Goal: Task Accomplishment & Management: Manage account settings

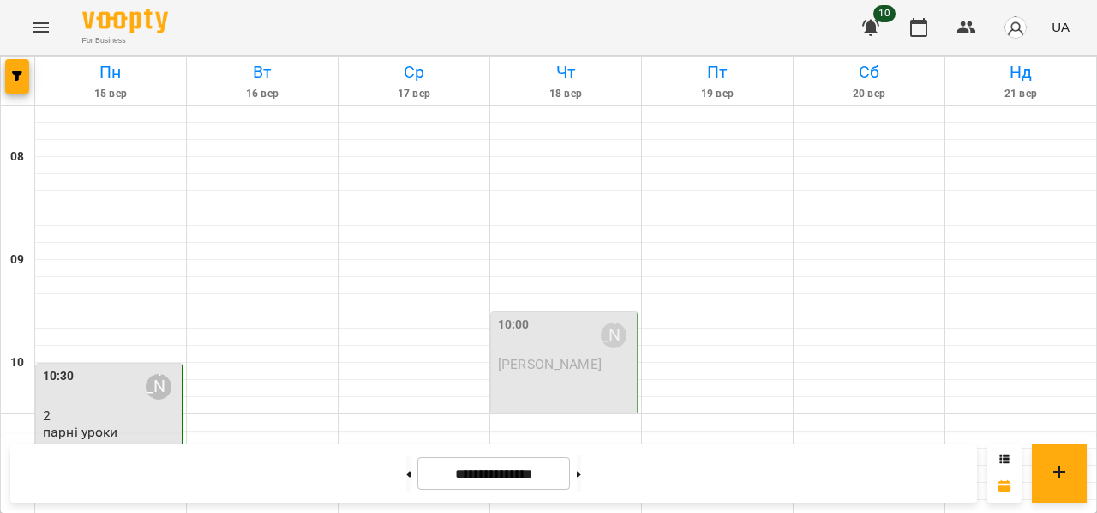
scroll to position [403, 0]
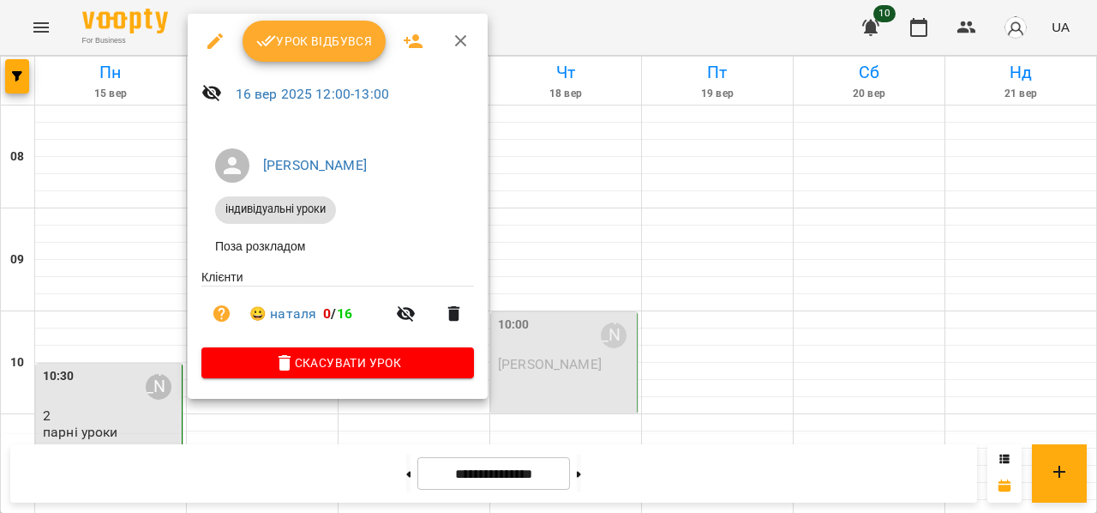
click at [322, 41] on span "Урок відбувся" at bounding box center [314, 41] width 117 height 21
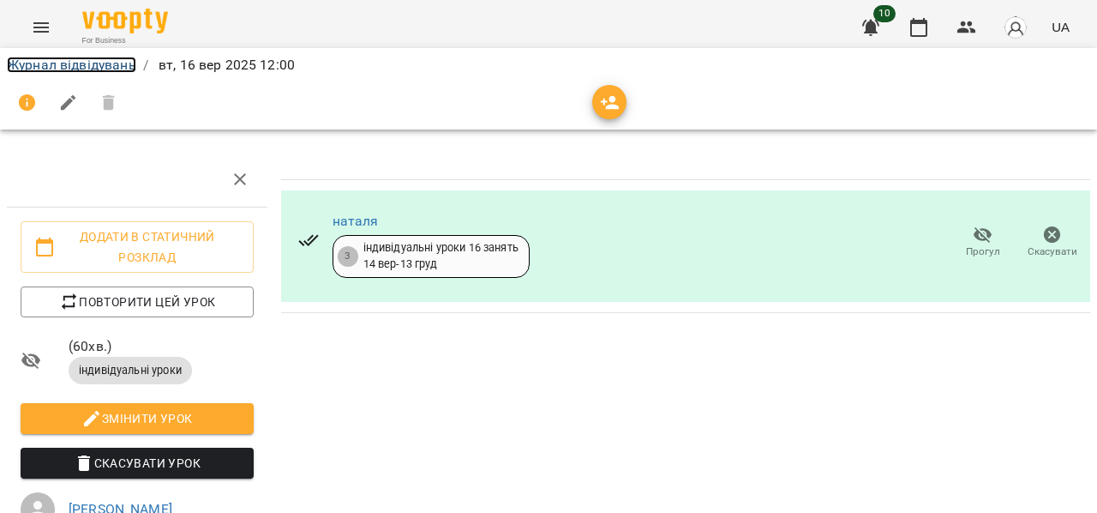
click at [53, 64] on link "Журнал відвідувань" at bounding box center [71, 65] width 129 height 16
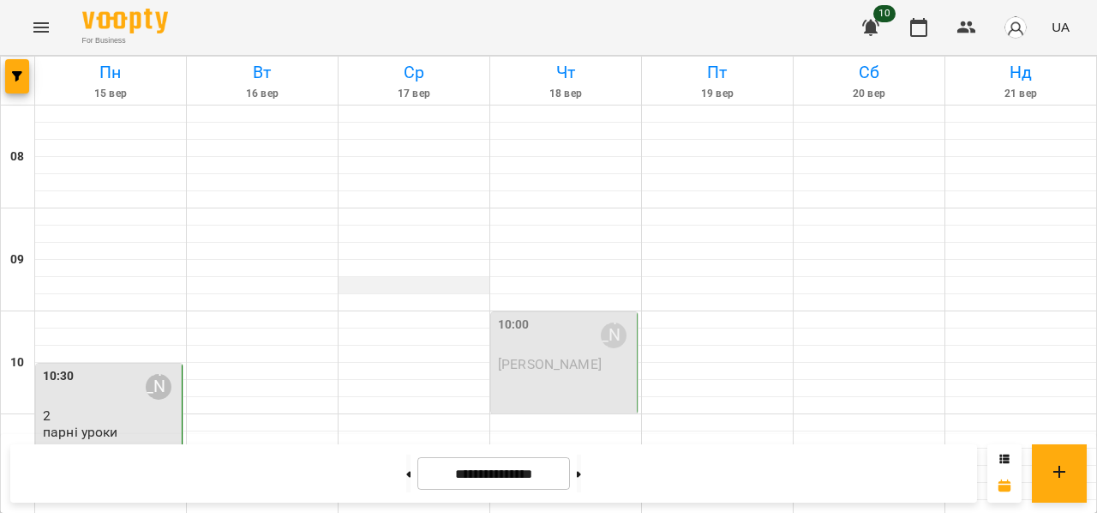
scroll to position [339, 0]
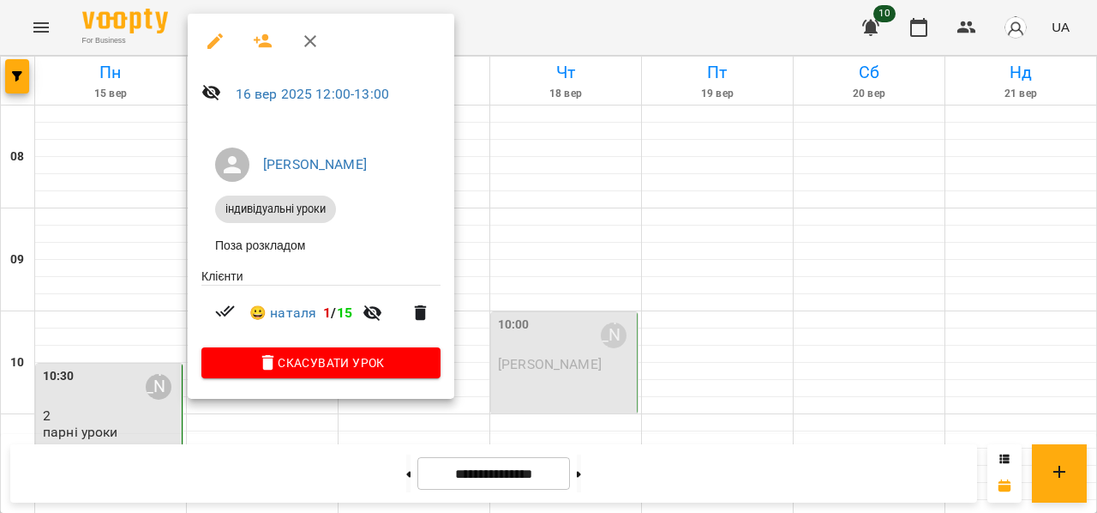
click at [537, 189] on div at bounding box center [548, 256] width 1097 height 513
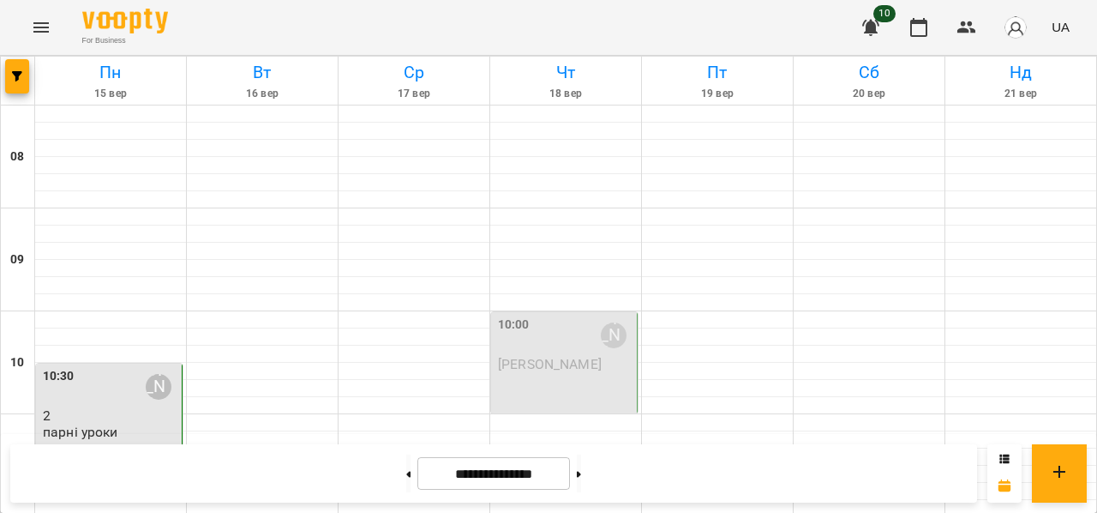
scroll to position [1125, 0]
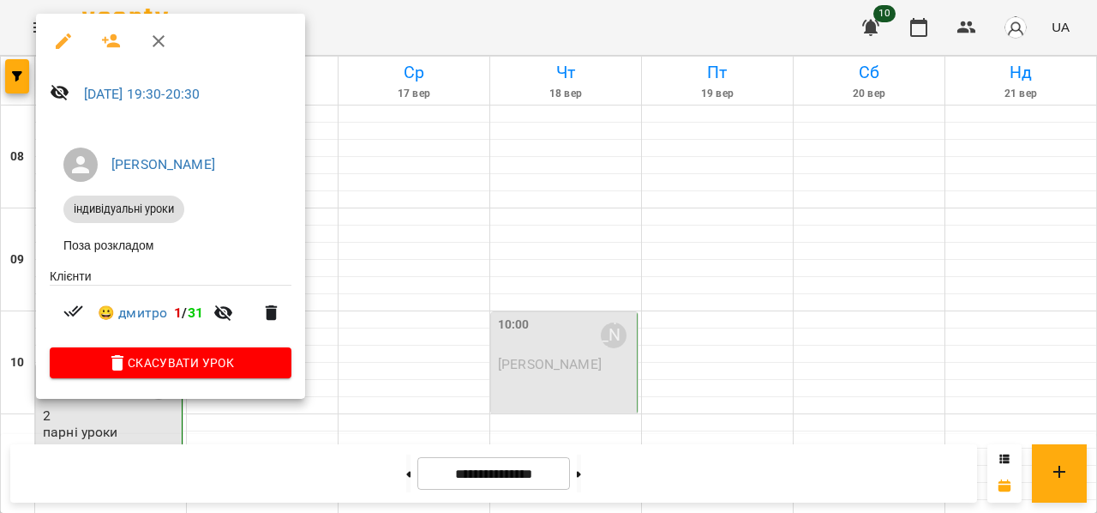
click at [459, 197] on div at bounding box center [548, 256] width 1097 height 513
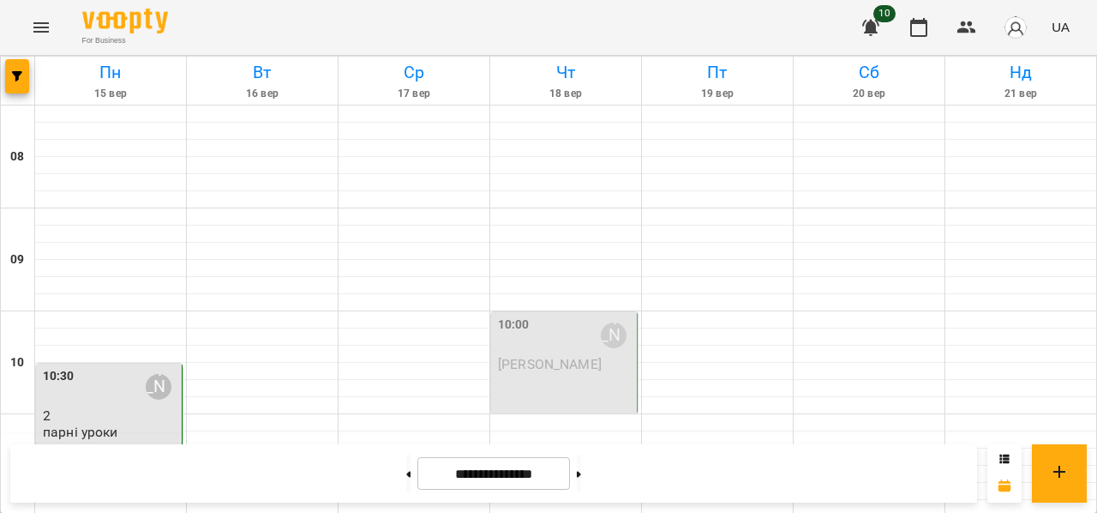
scroll to position [985, 0]
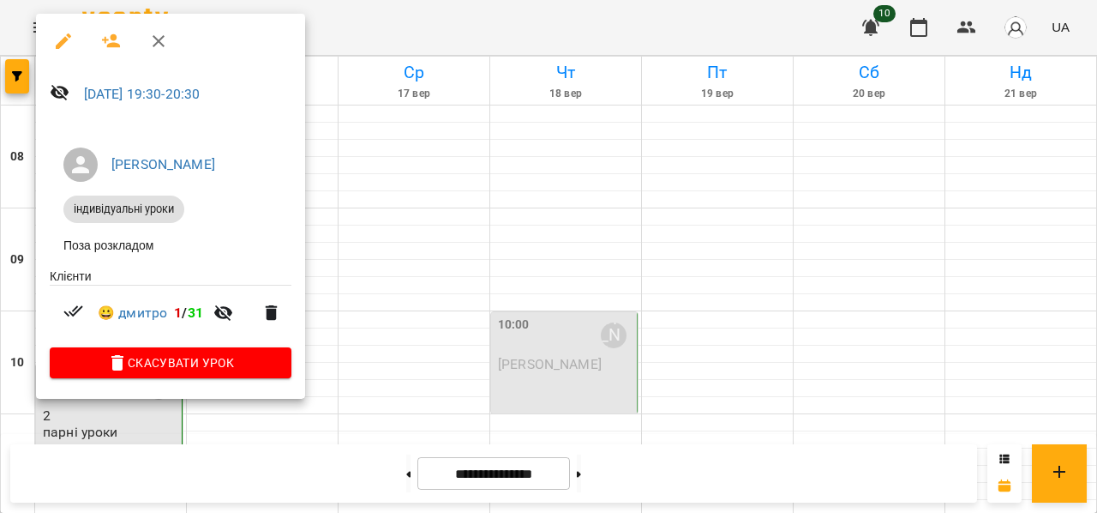
click at [387, 231] on div at bounding box center [548, 256] width 1097 height 513
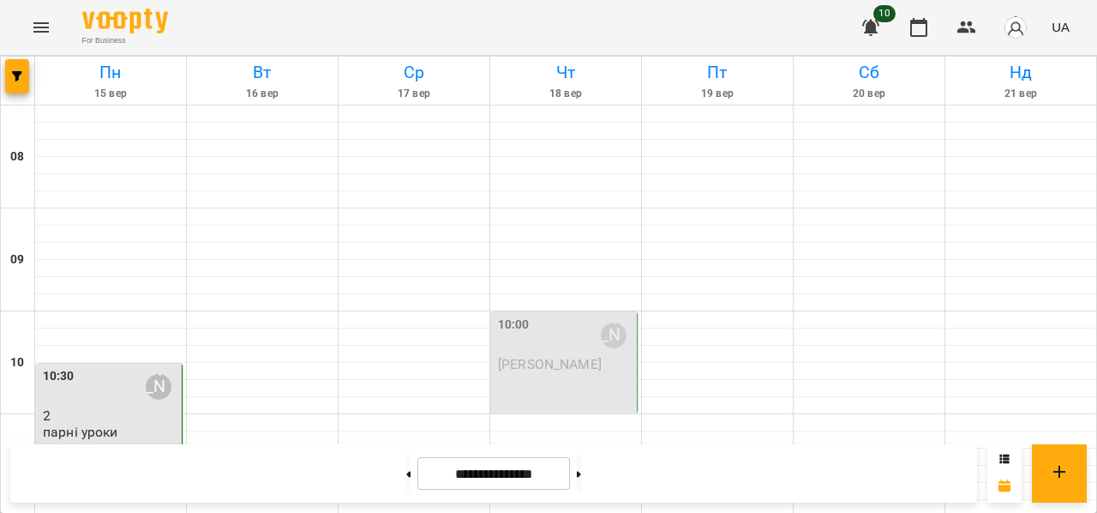
scroll to position [227, 0]
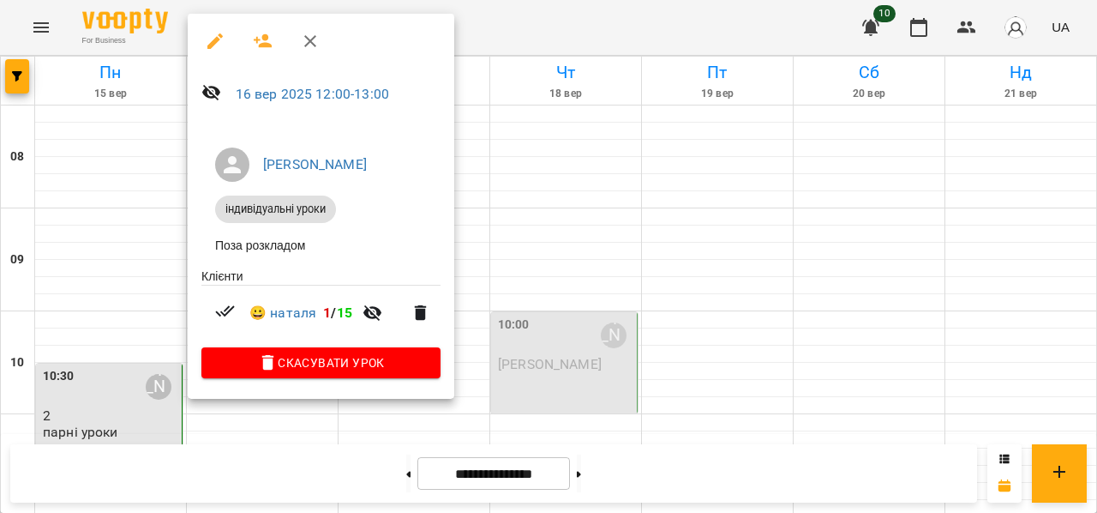
click at [569, 259] on div at bounding box center [548, 256] width 1097 height 513
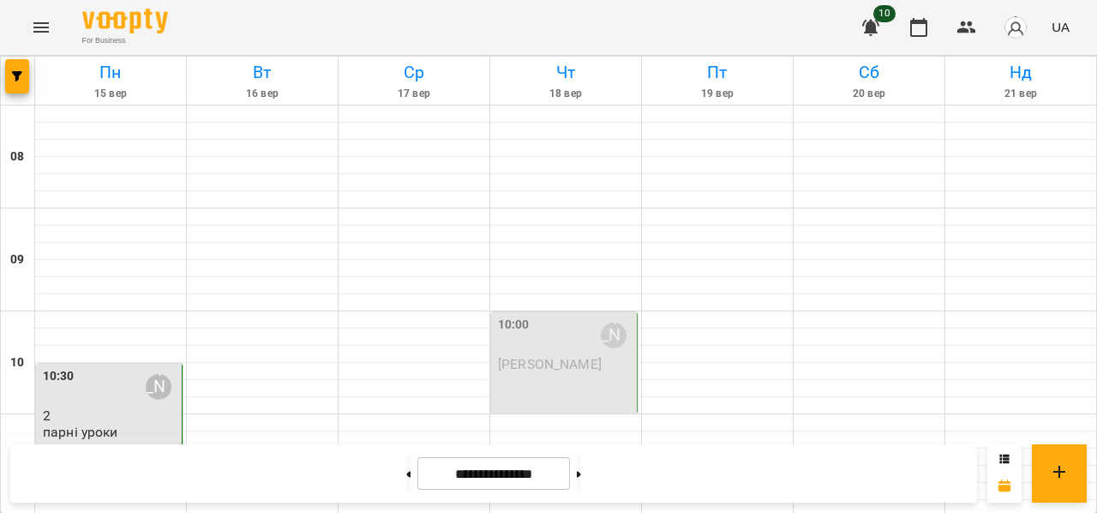
scroll to position [748, 0]
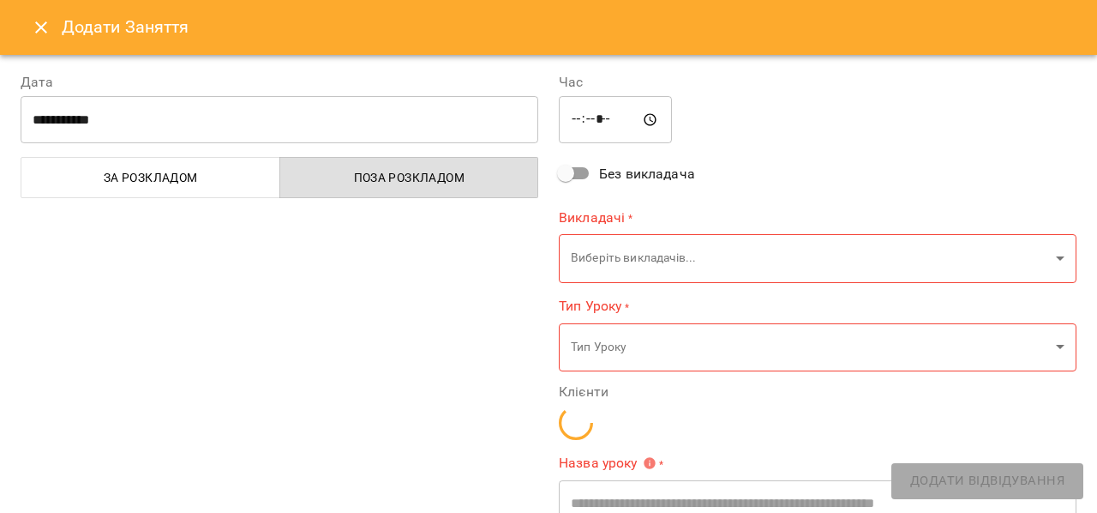
type input "**********"
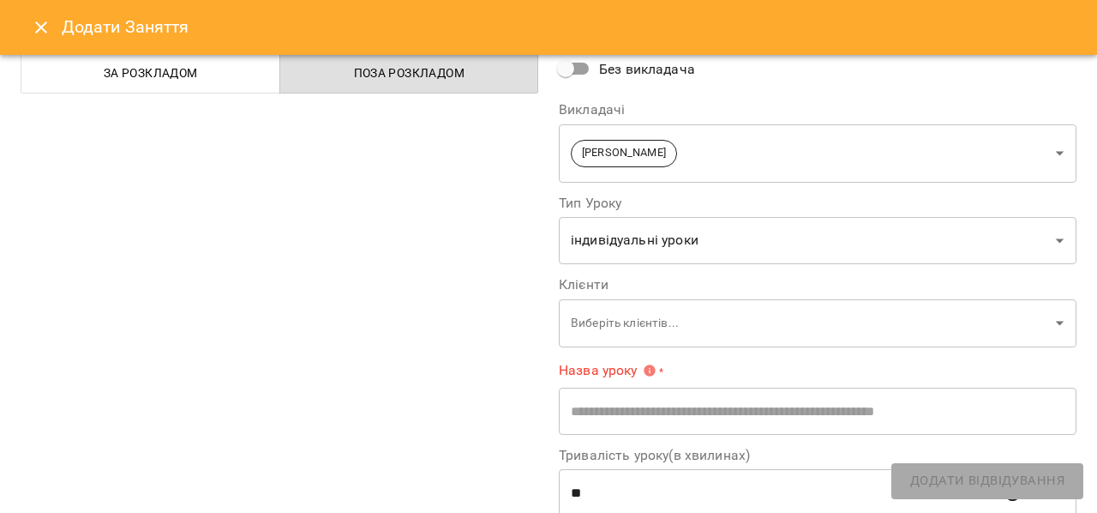
scroll to position [137, 0]
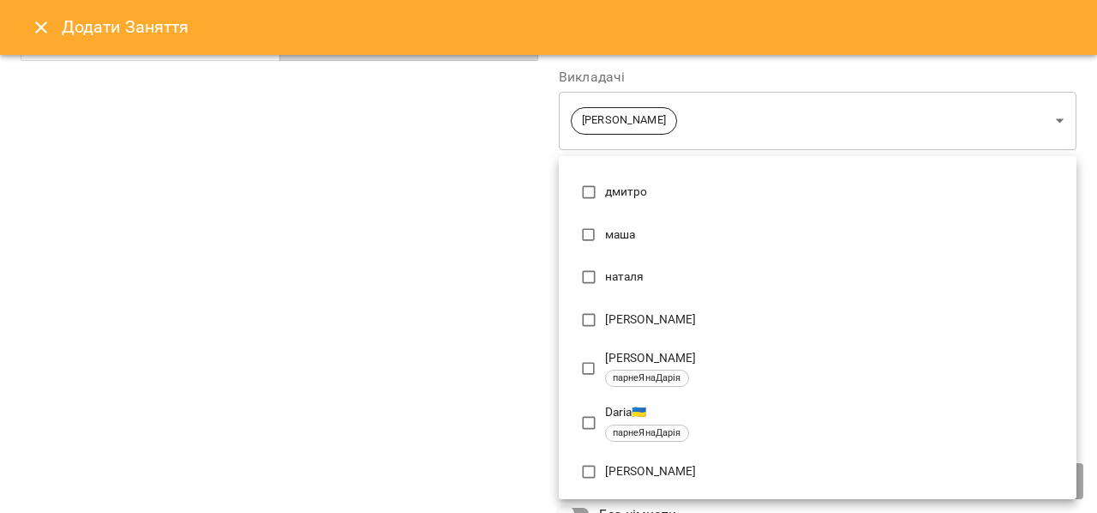
click at [417, 382] on div at bounding box center [548, 256] width 1097 height 513
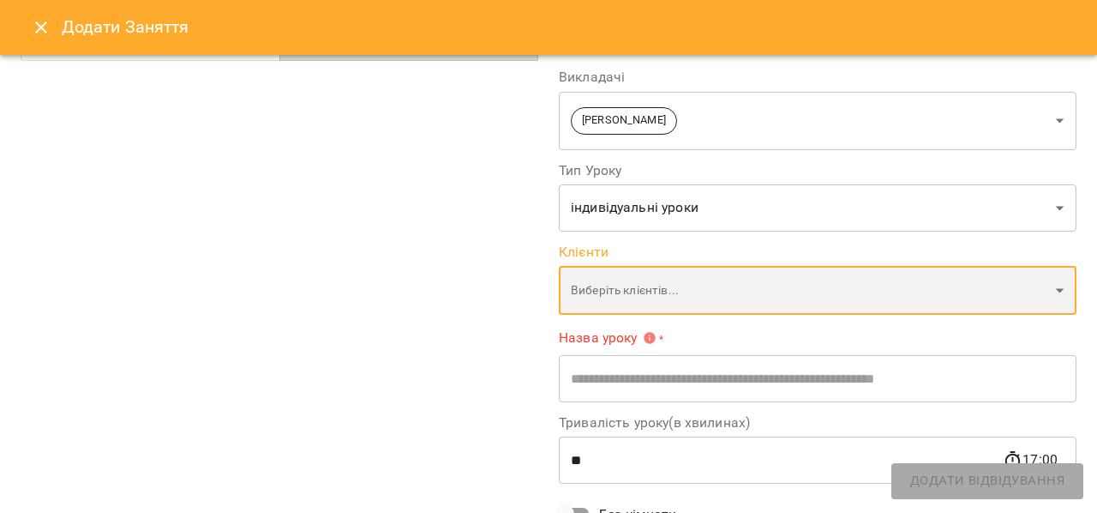
scroll to position [0, 0]
